Goal: Go to known website: Access a specific website the user already knows

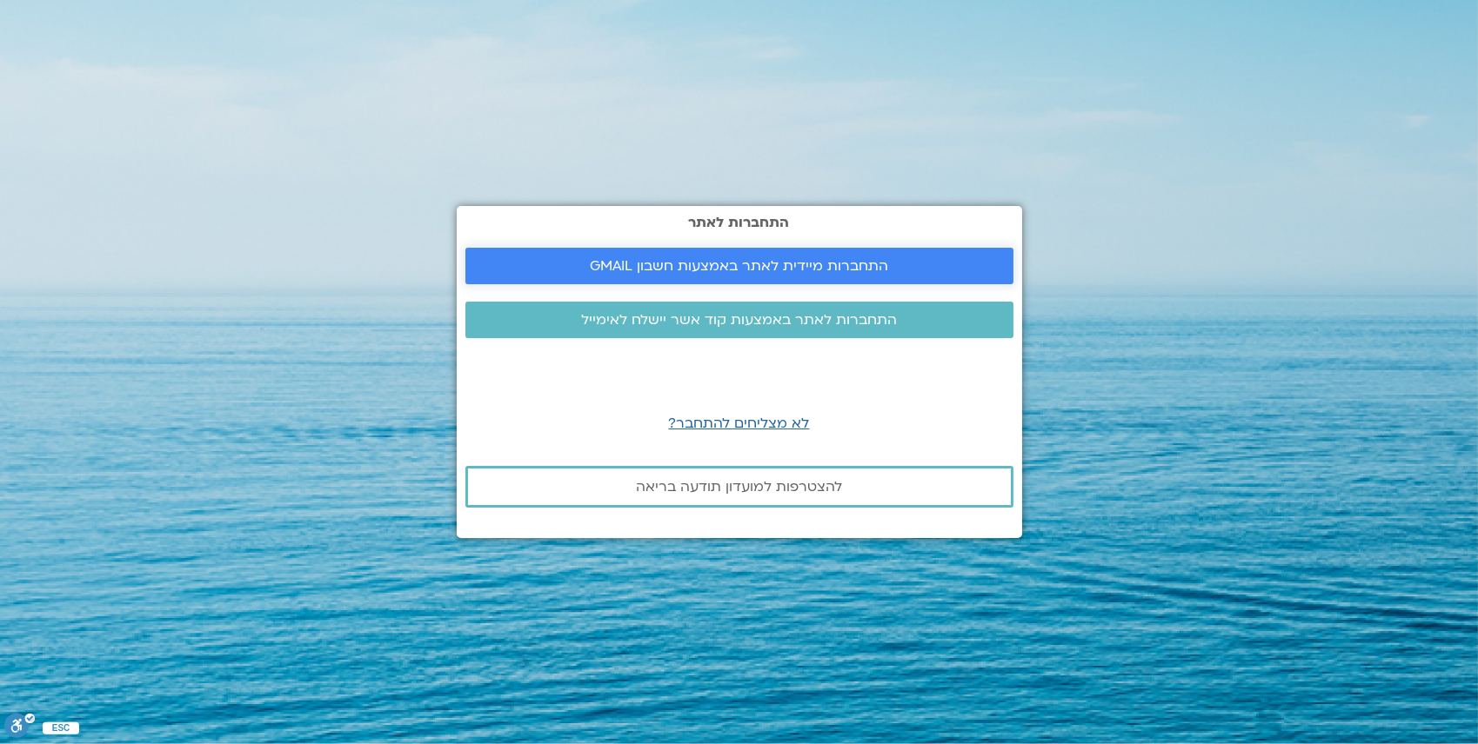
click at [814, 266] on span "התחברות מיידית לאתר באמצעות חשבון GMAIL" at bounding box center [739, 266] width 298 height 16
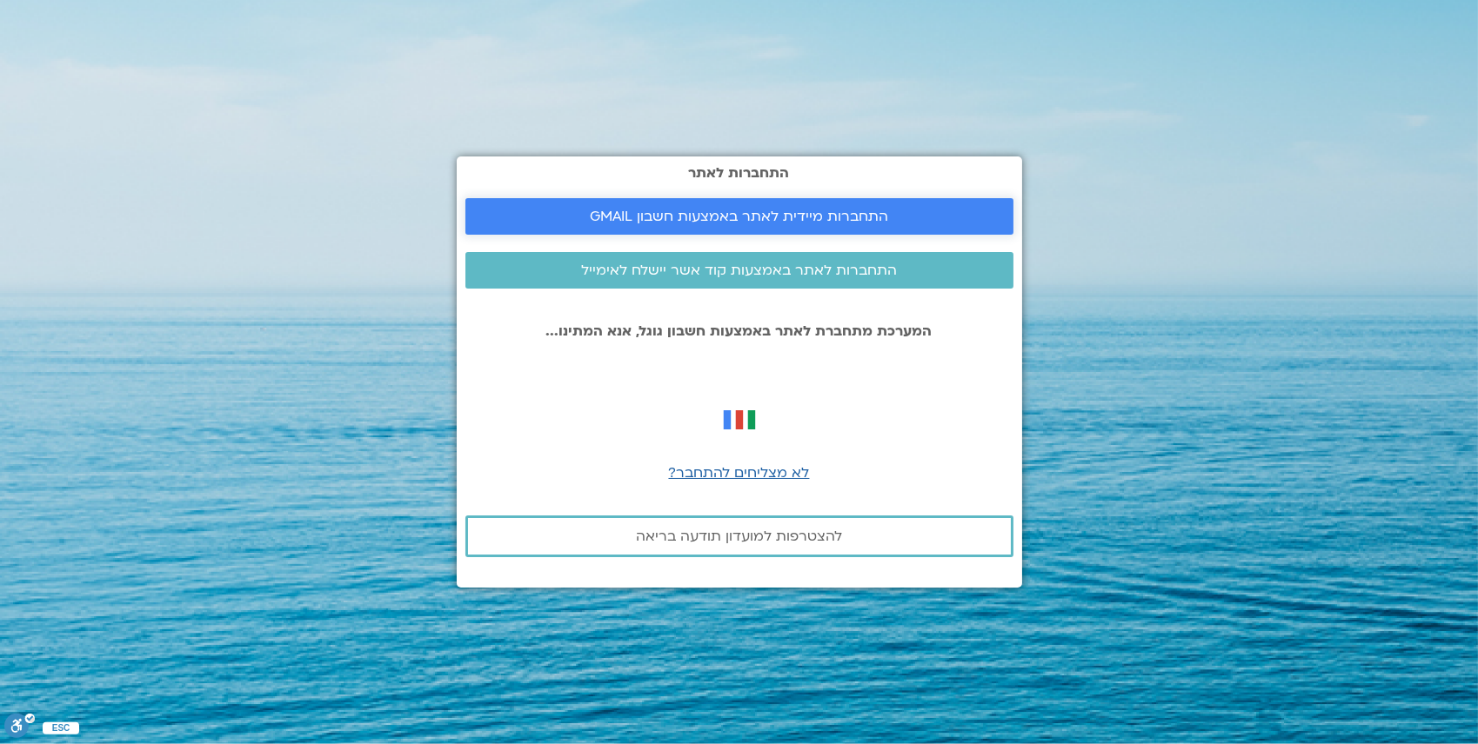
click at [784, 213] on span "התחברות מיידית לאתר באמצעות חשבון GMAIL" at bounding box center [739, 217] width 298 height 16
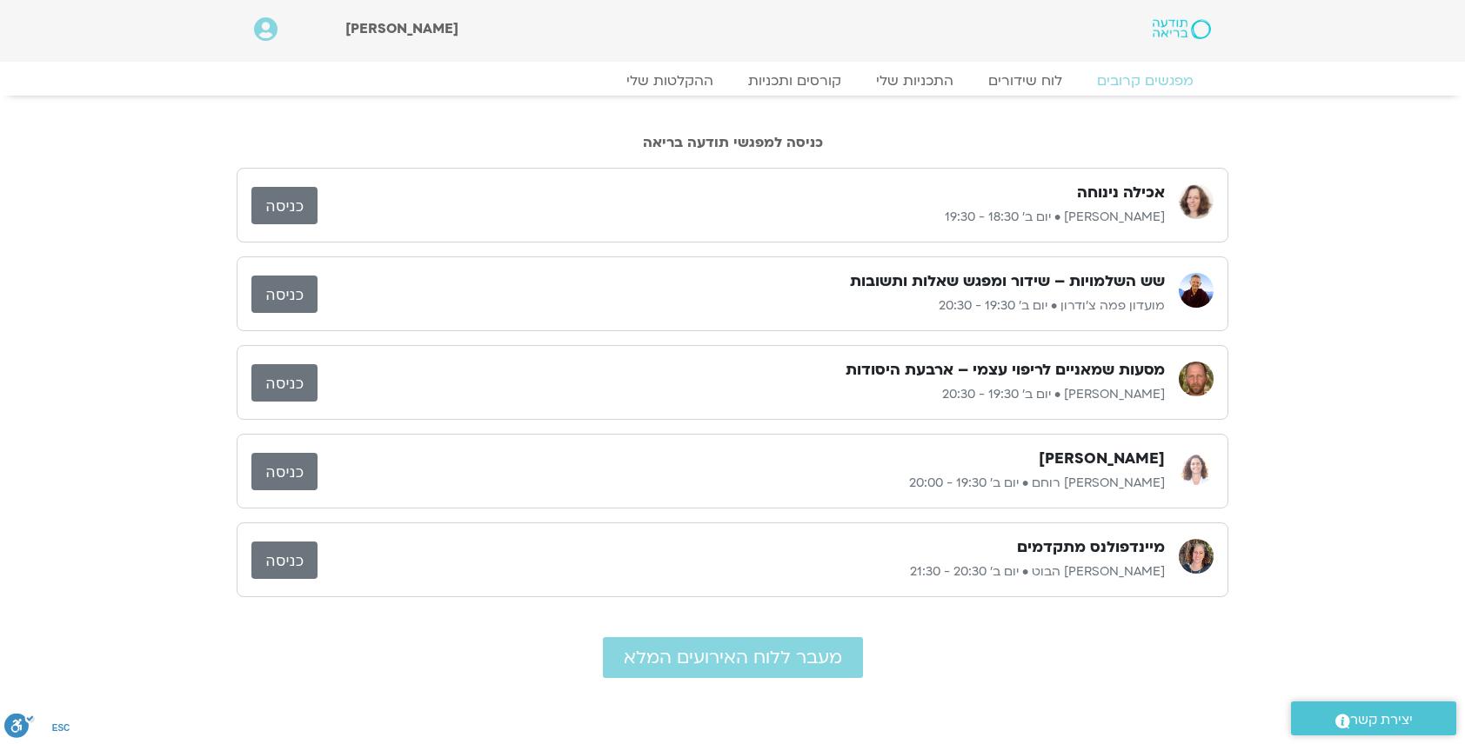
click at [296, 387] on link "כניסה" at bounding box center [284, 382] width 66 height 37
